Goal: Transaction & Acquisition: Purchase product/service

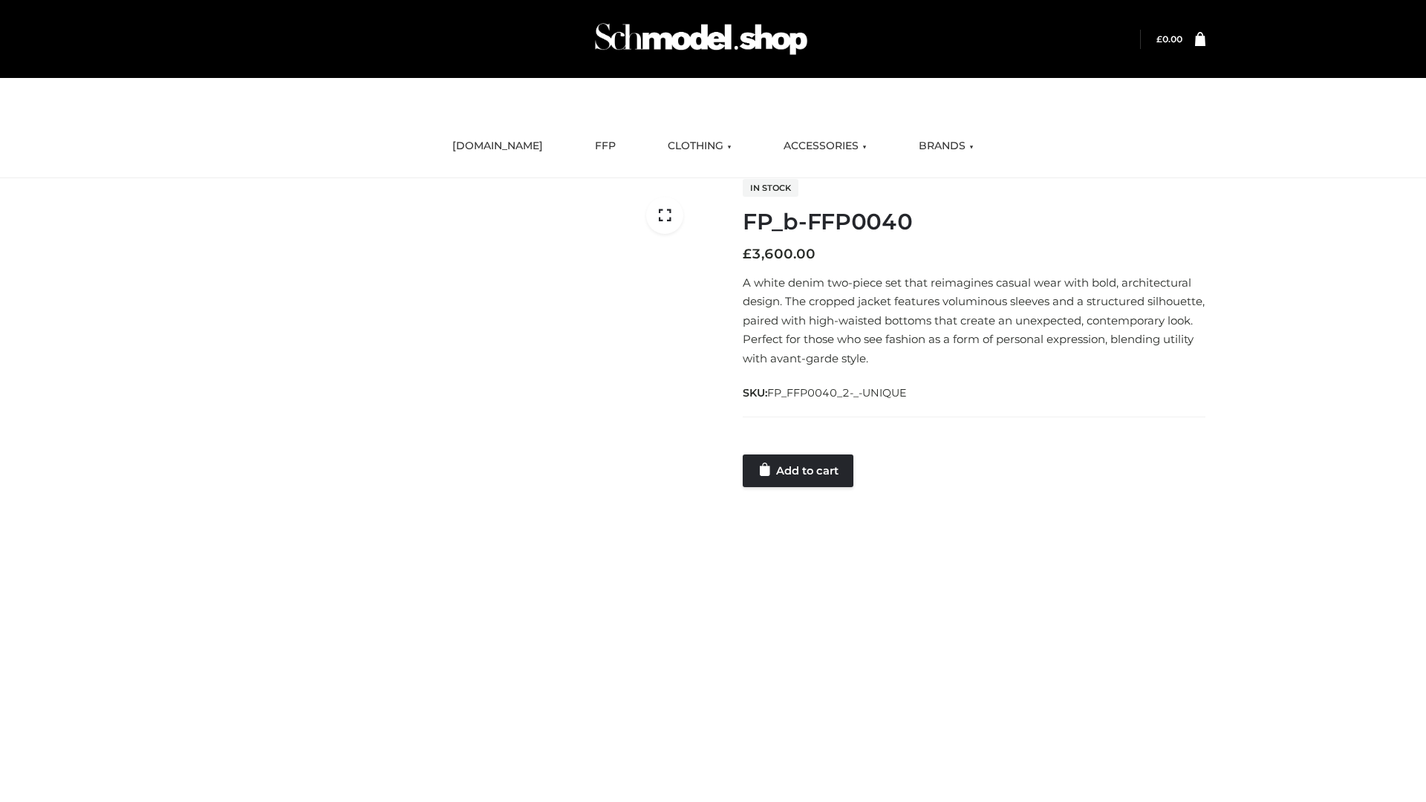
click at [799, 470] on link "Add to cart" at bounding box center [798, 471] width 111 height 33
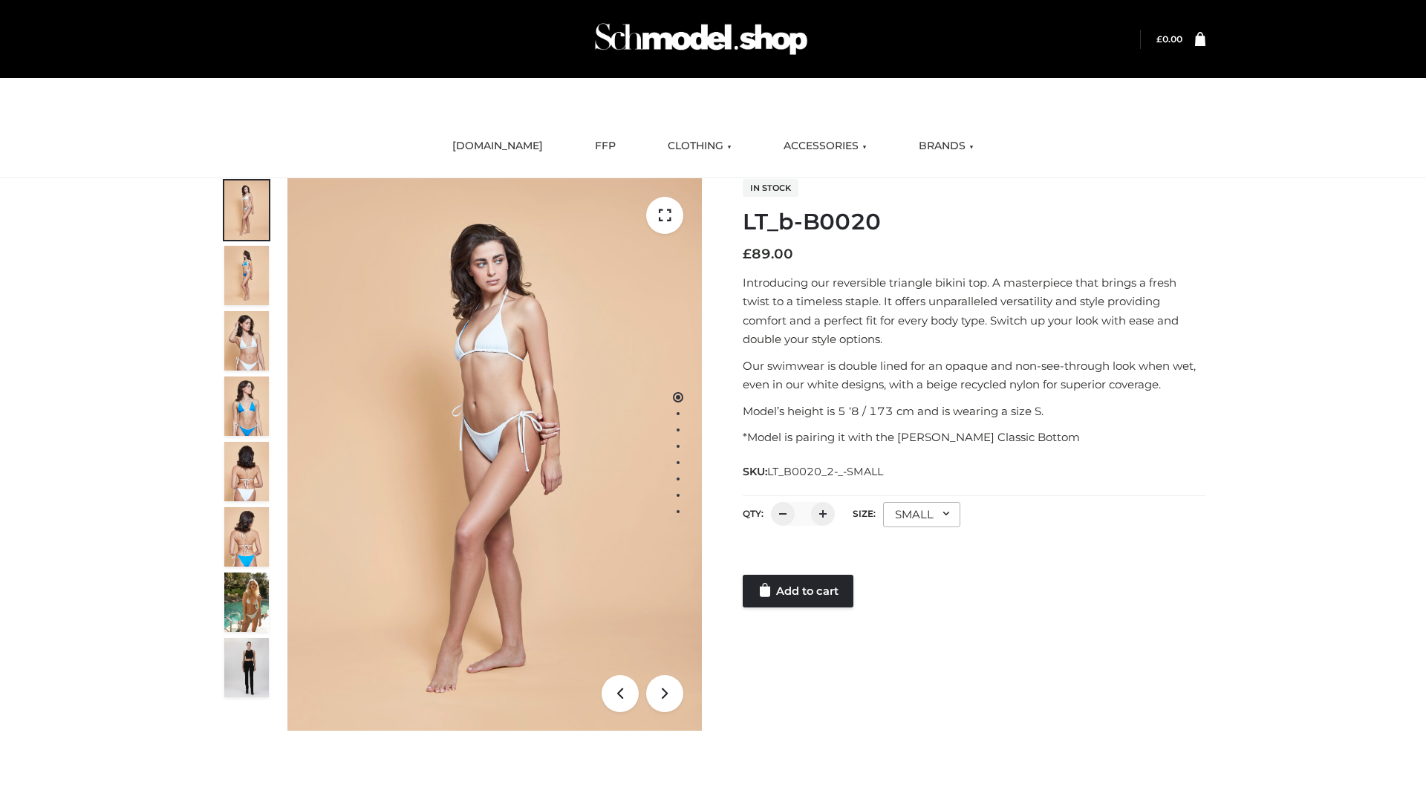
click at [799, 591] on link "Add to cart" at bounding box center [798, 591] width 111 height 33
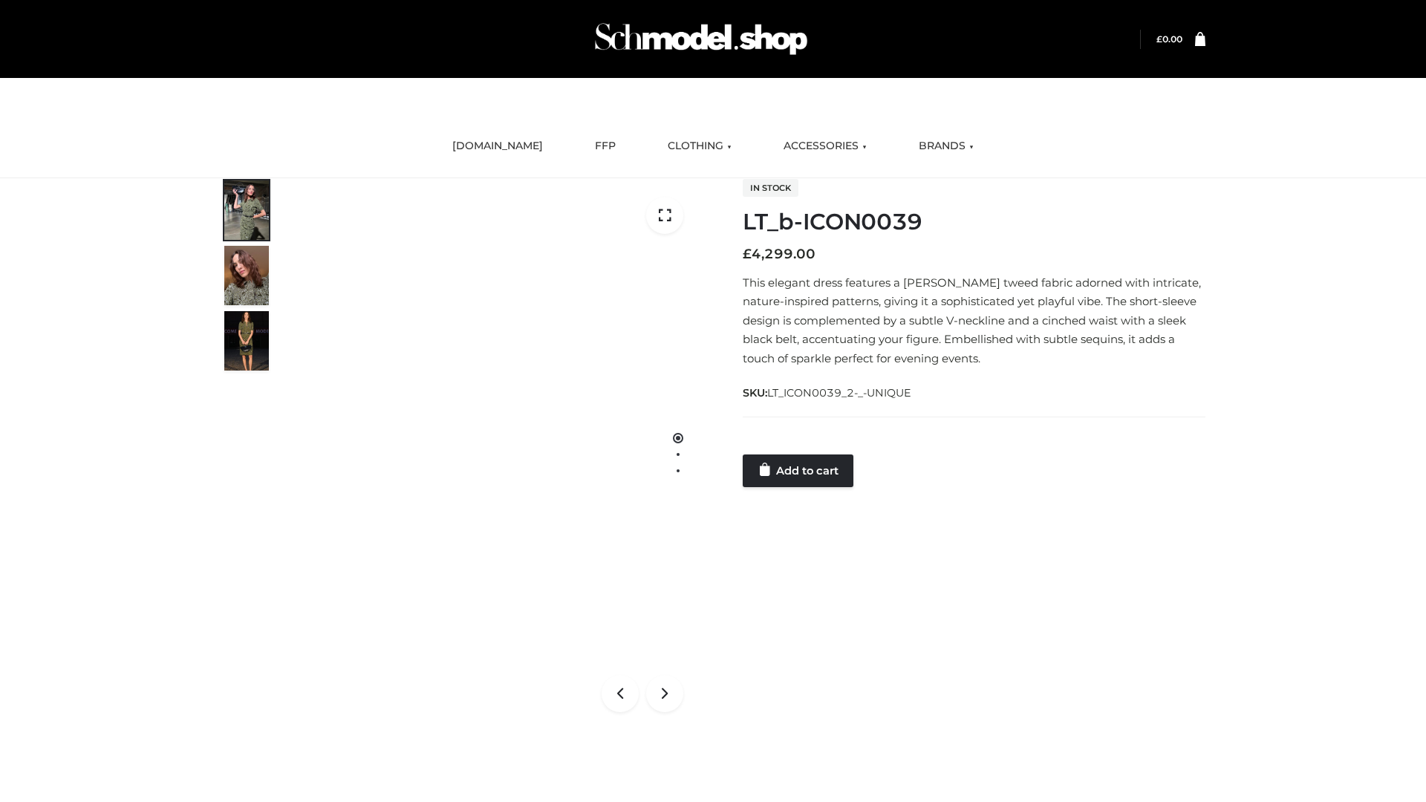
click at [799, 470] on link "Add to cart" at bounding box center [798, 471] width 111 height 33
